Goal: Task Accomplishment & Management: Use online tool/utility

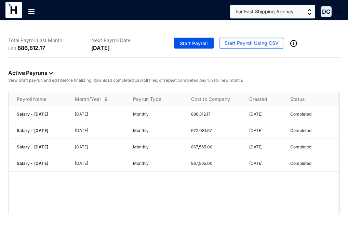
click at [31, 13] on img at bounding box center [31, 11] width 6 height 5
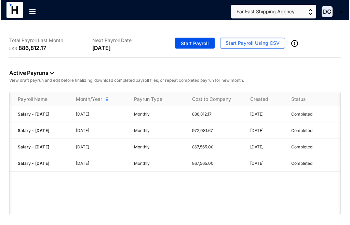
scroll to position [0, 40]
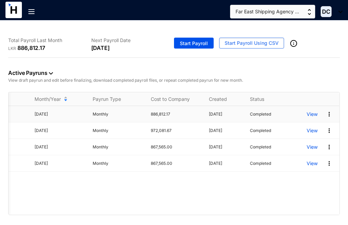
click at [313, 115] on p "View" at bounding box center [312, 114] width 11 height 7
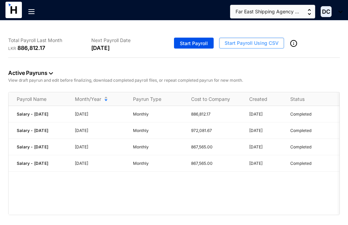
click at [258, 40] on span "Start Payroll Using CSV" at bounding box center [252, 43] width 54 height 7
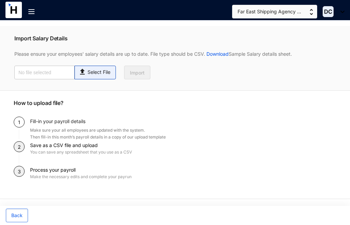
click at [98, 75] on p "Select File" at bounding box center [99, 72] width 23 height 7
click at [0, 0] on input "Select File" at bounding box center [0, 0] width 0 height 0
type input "Payroll-[DATE].csv"
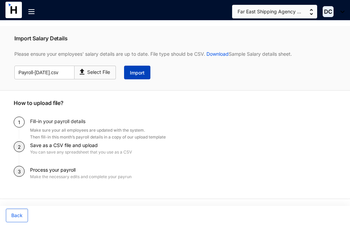
click at [140, 75] on span "Import" at bounding box center [137, 72] width 15 height 7
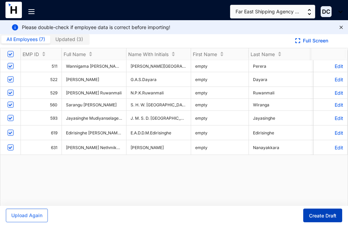
click at [329, 213] on span "Create Draft" at bounding box center [322, 216] width 27 height 7
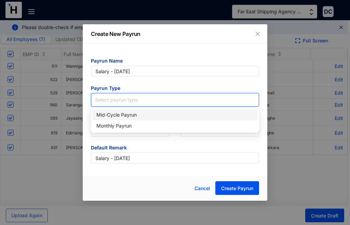
drag, startPoint x: 226, startPoint y: 102, endPoint x: 238, endPoint y: 103, distance: 12.4
click at [226, 101] on input "search" at bounding box center [175, 98] width 160 height 10
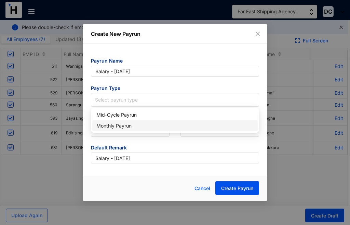
click at [120, 124] on div "Monthly Payrun" at bounding box center [175, 126] width 157 height 8
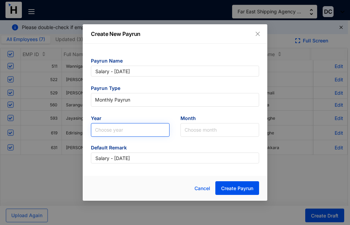
click at [156, 132] on input "search" at bounding box center [130, 130] width 70 height 13
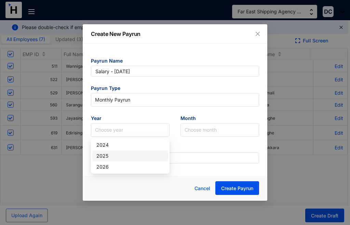
click at [118, 155] on div "2025" at bounding box center [131, 156] width 68 height 8
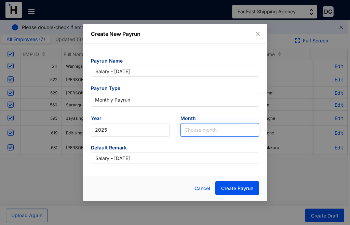
click at [255, 131] on div "Choose month" at bounding box center [220, 130] width 79 height 14
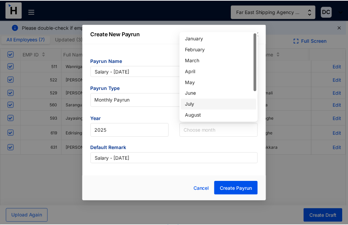
scroll to position [36, 0]
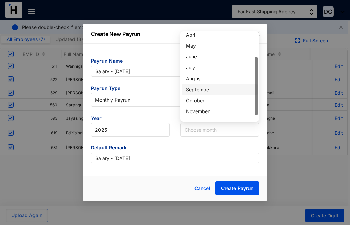
click at [205, 91] on div "September" at bounding box center [220, 90] width 68 height 8
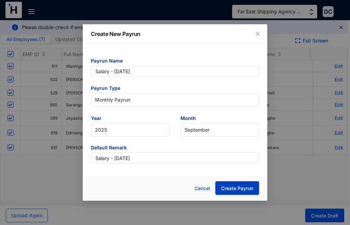
click at [237, 188] on span "Create Payrun" at bounding box center [237, 188] width 32 height 7
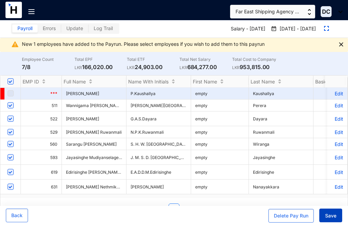
click at [333, 220] on button "Save" at bounding box center [331, 216] width 23 height 14
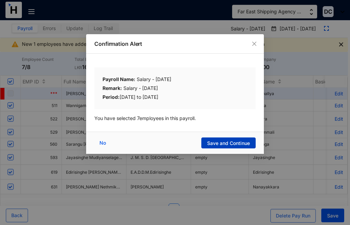
click at [225, 144] on span "Save and Continue" at bounding box center [228, 143] width 43 height 7
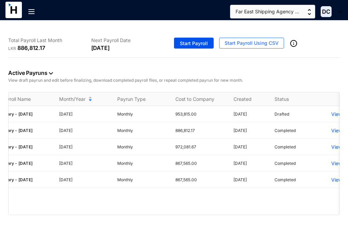
scroll to position [0, 40]
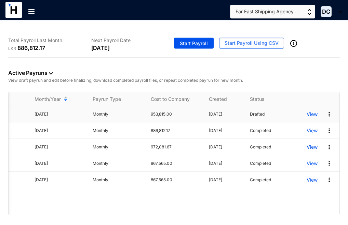
click at [313, 116] on p "View" at bounding box center [312, 114] width 11 height 7
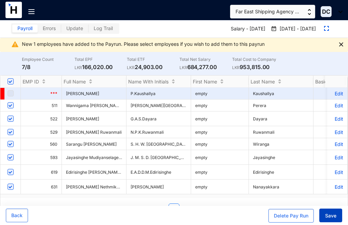
click at [332, 214] on span "Save" at bounding box center [330, 216] width 11 height 7
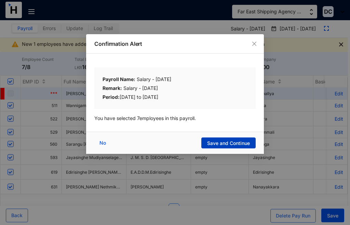
click at [223, 146] on span "Save and Continue" at bounding box center [228, 143] width 43 height 7
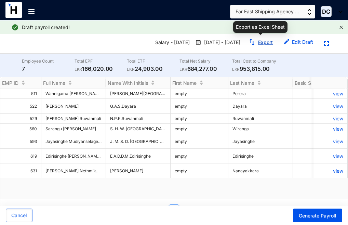
click at [262, 43] on link "Export" at bounding box center [265, 42] width 15 height 6
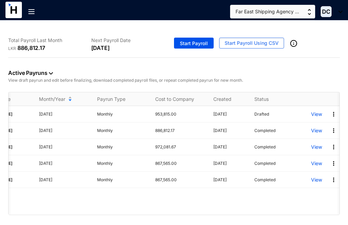
scroll to position [0, 40]
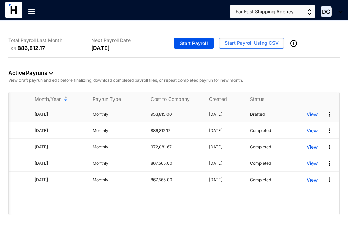
click at [310, 115] on p "View" at bounding box center [312, 114] width 11 height 7
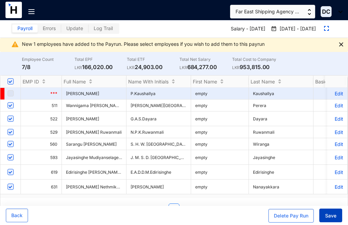
click at [328, 216] on span "Save" at bounding box center [330, 216] width 11 height 7
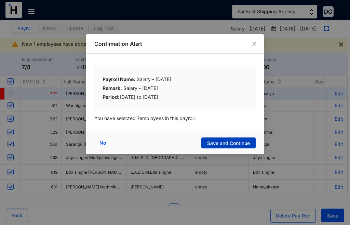
click at [225, 141] on span "Save and Continue" at bounding box center [228, 143] width 43 height 7
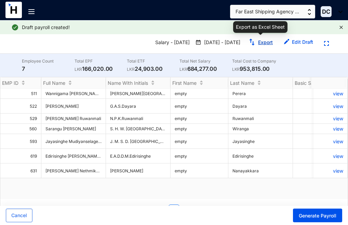
click at [259, 40] on link "Export" at bounding box center [265, 42] width 15 height 6
